Goal: Obtain resource: Download file/media

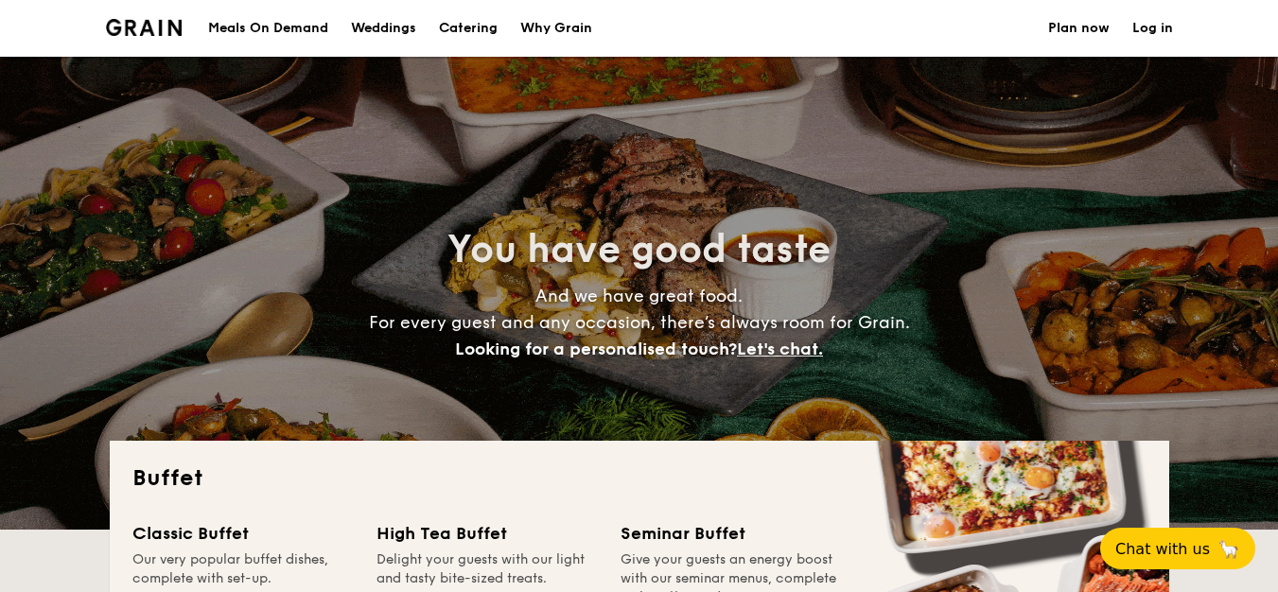
select select
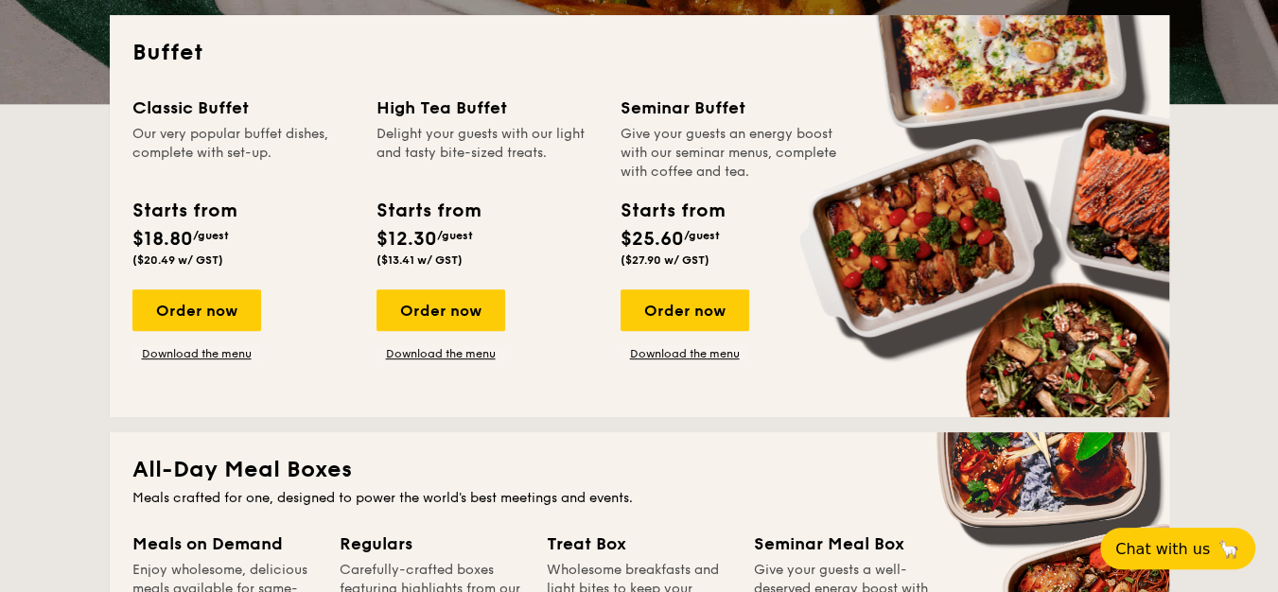
scroll to position [710, 0]
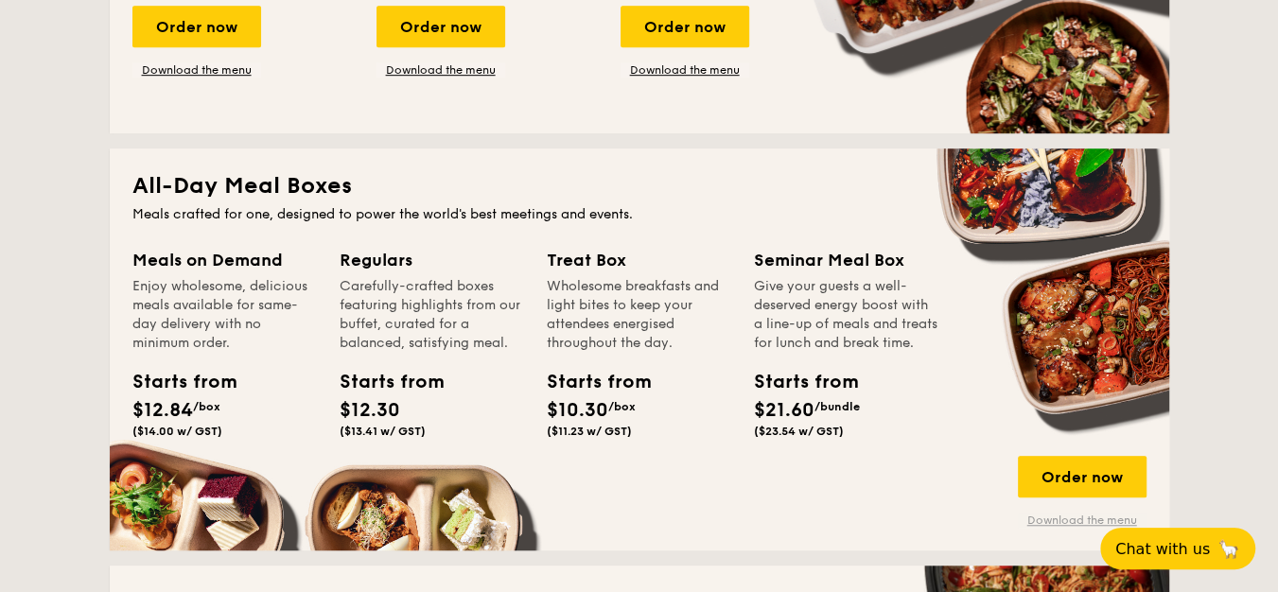
click at [1077, 521] on link "Download the menu" at bounding box center [1082, 520] width 129 height 15
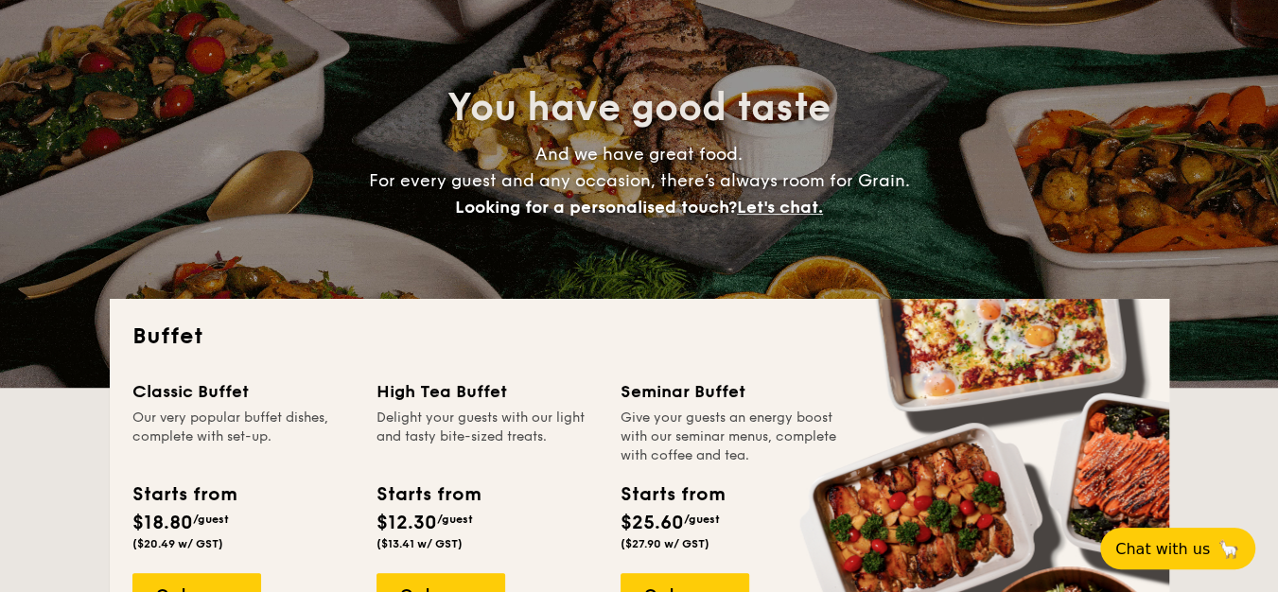
scroll to position [284, 0]
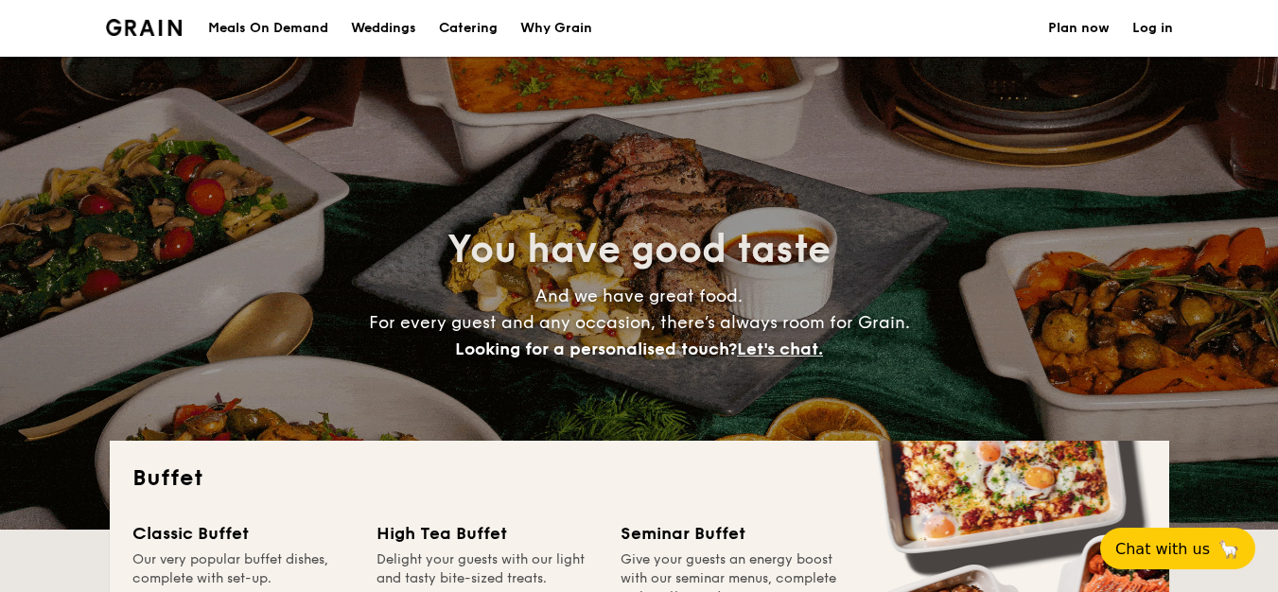
select select
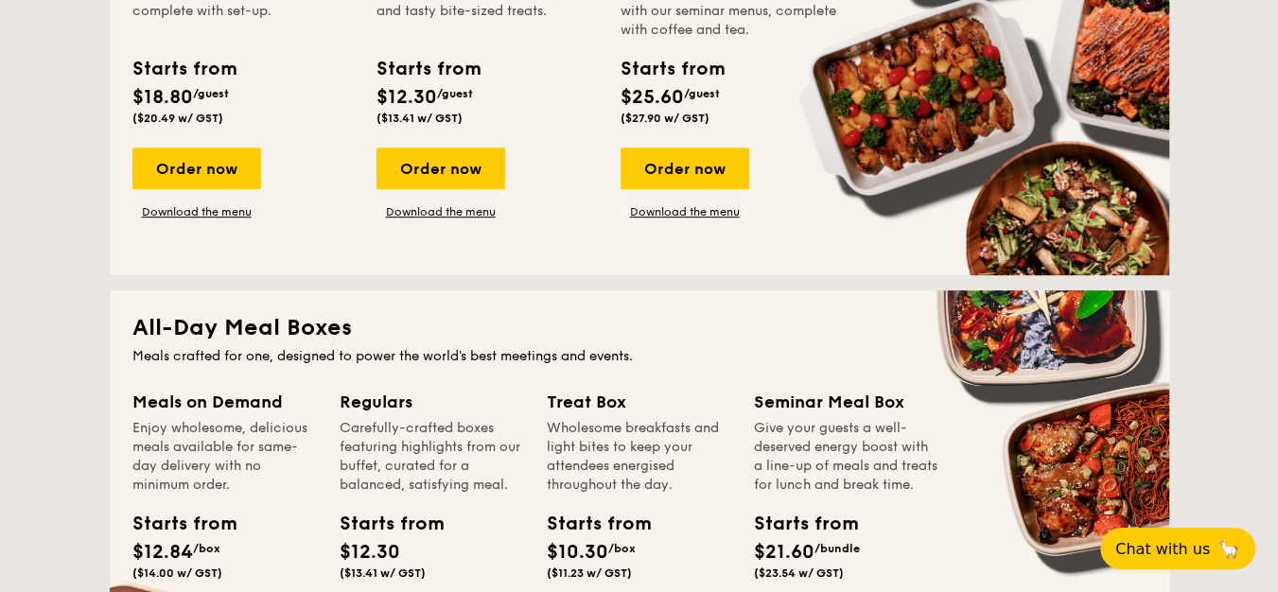
scroll to position [426, 0]
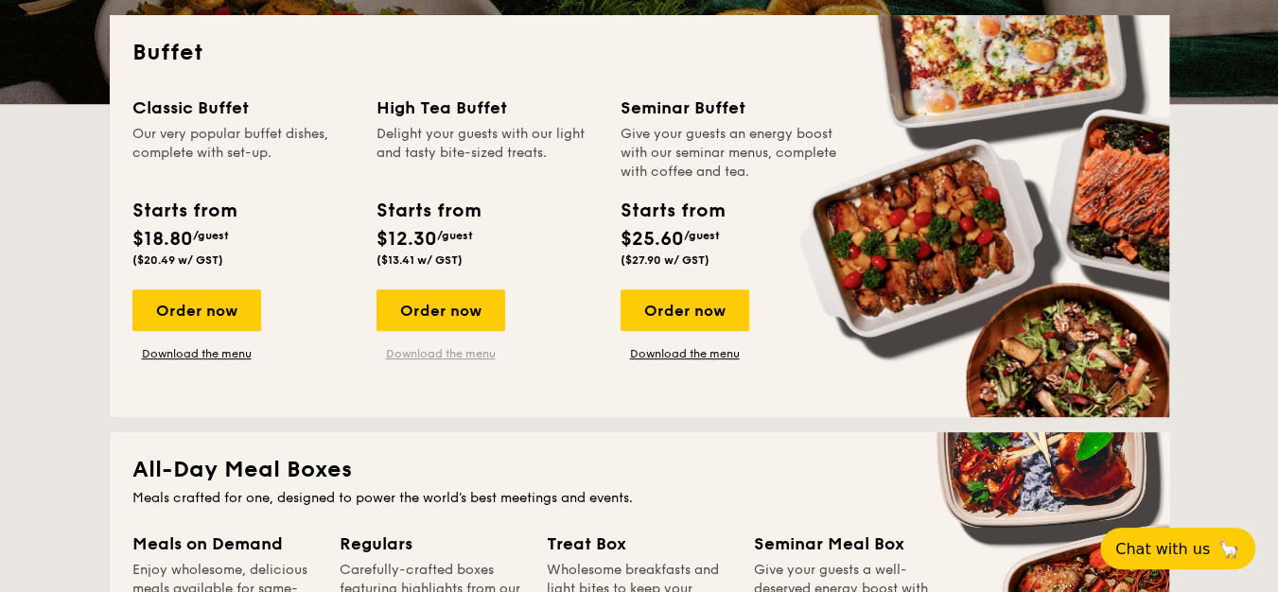
click at [429, 347] on link "Download the menu" at bounding box center [441, 353] width 129 height 15
